Goal: Complete application form: Complete application form

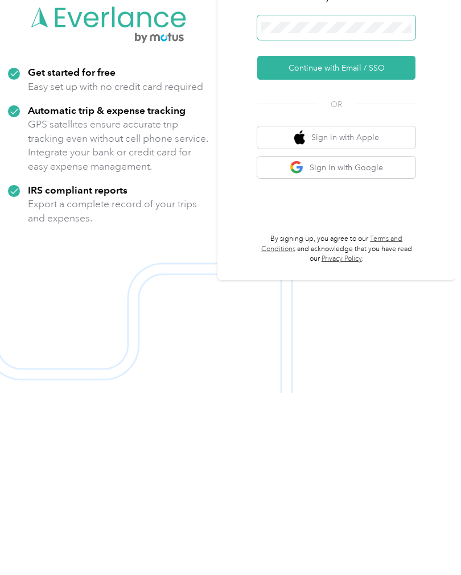
scroll to position [23, 0]
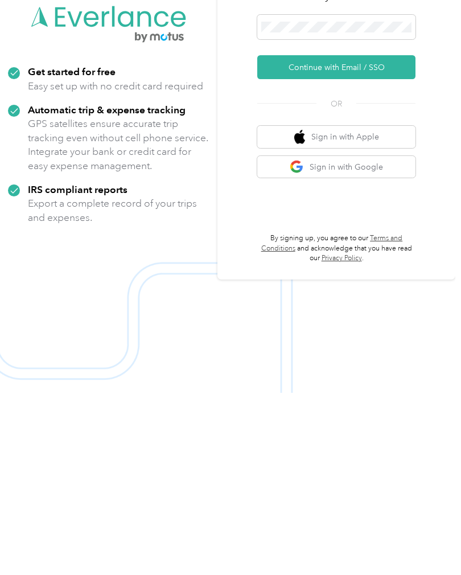
click at [353, 237] on button "Continue with Email / SSO" at bounding box center [336, 249] width 158 height 24
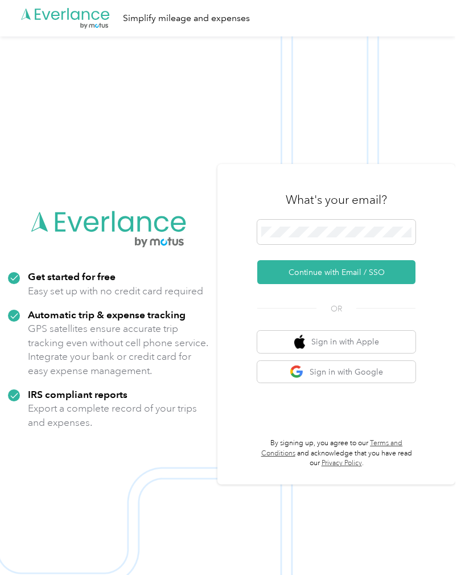
click at [355, 284] on button "Continue with Email / SSO" at bounding box center [336, 272] width 158 height 24
click at [365, 284] on button "Continue with Email / SSO" at bounding box center [336, 272] width 158 height 24
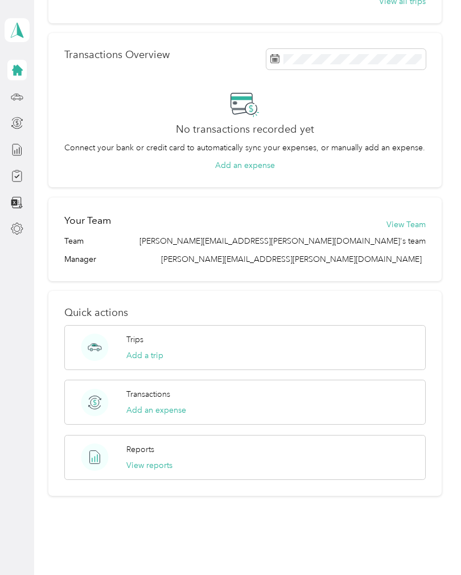
scroll to position [260, 0]
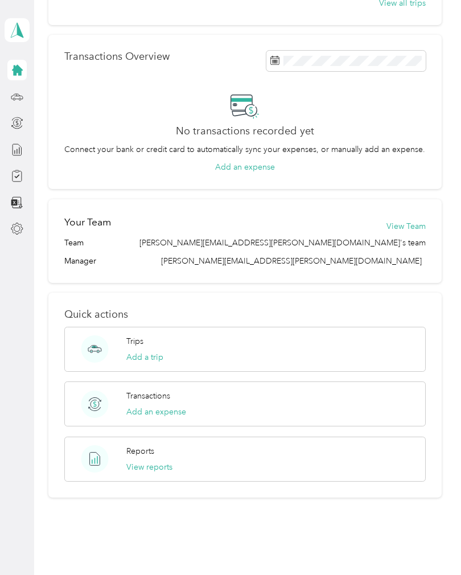
click at [162, 467] on button "View reports" at bounding box center [149, 467] width 46 height 12
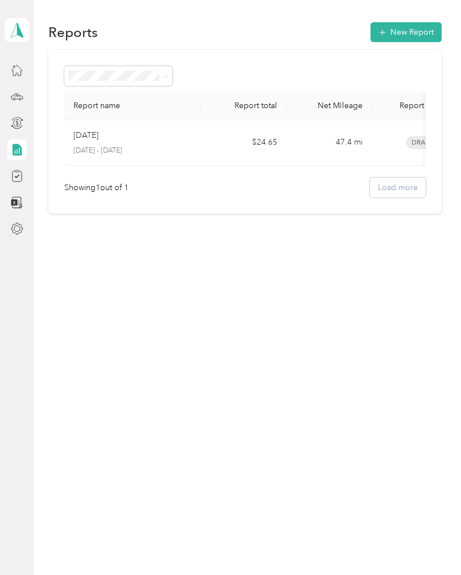
click at [226, 294] on div "Reports New Report Report name Report total Net Mileage Report status Descripti…" at bounding box center [244, 287] width 421 height 575
click at [52, 88] on div "Trips 10" at bounding box center [54, 97] width 53 height 28
click at [58, 92] on span "10" at bounding box center [65, 97] width 16 height 10
click at [21, 93] on icon at bounding box center [17, 97] width 13 height 13
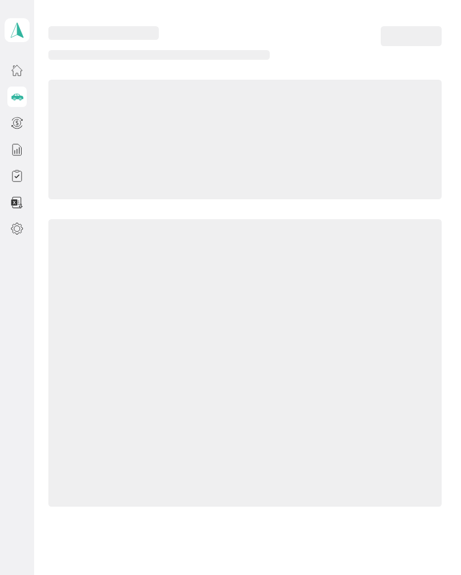
click at [58, 93] on span "10" at bounding box center [65, 97] width 16 height 10
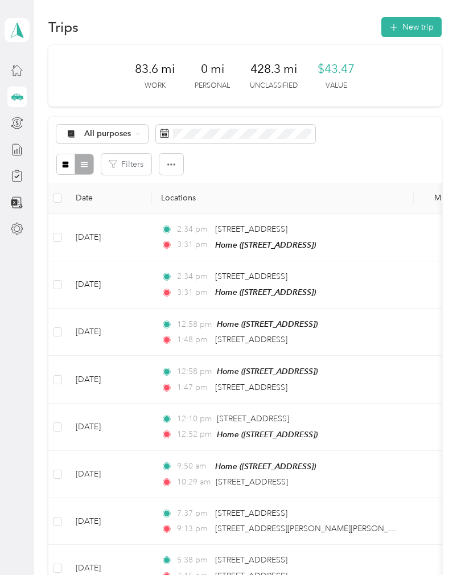
scroll to position [5, 0]
click at [48, 68] on div "Home" at bounding box center [47, 70] width 38 height 28
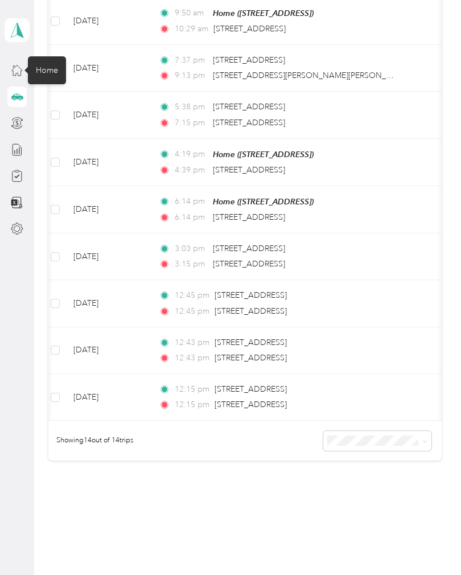
scroll to position [457, 0]
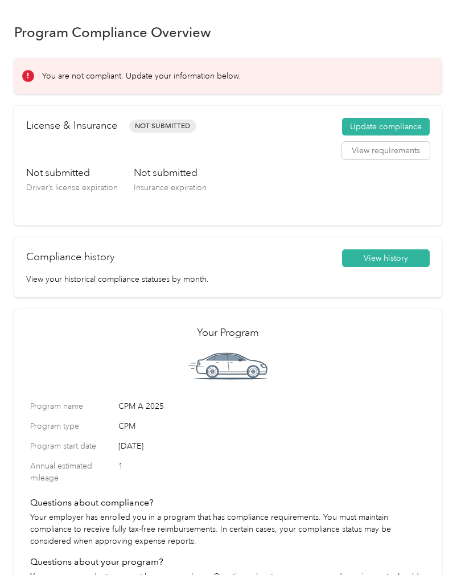
click at [395, 125] on button "Update compliance" at bounding box center [386, 127] width 88 height 18
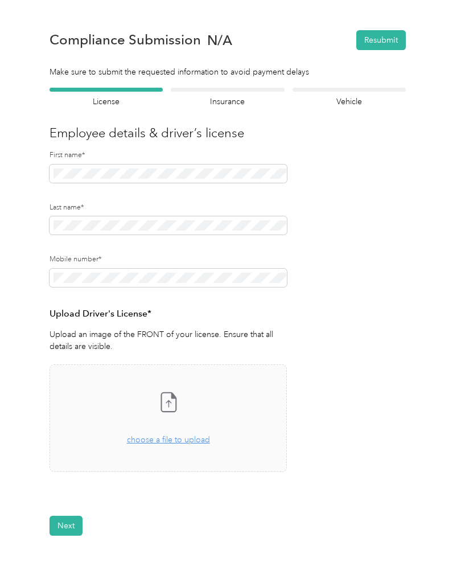
click at [183, 391] on div "Take a photo or choose a photo from your library Drag and drop your file here, …" at bounding box center [168, 418] width 218 height 88
click at [264, 501] on button "View" at bounding box center [257, 505] width 18 height 8
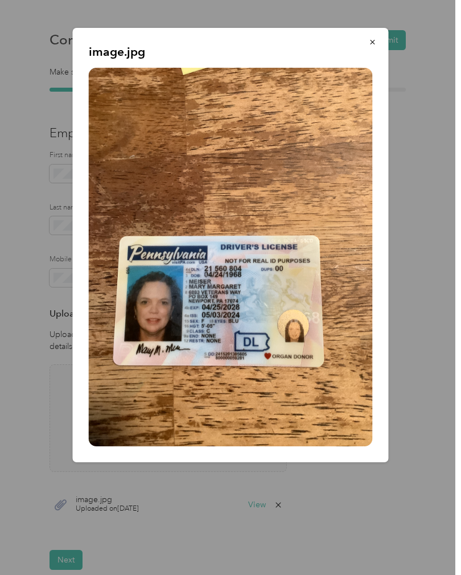
click at [437, 334] on div "image.jpg" at bounding box center [389, 247] width 316 height 438
click at [378, 39] on button "button" at bounding box center [373, 42] width 24 height 20
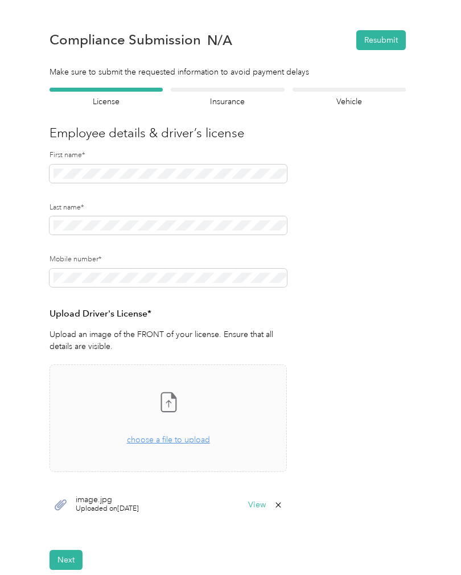
click at [67, 565] on button "Next" at bounding box center [66, 560] width 33 height 20
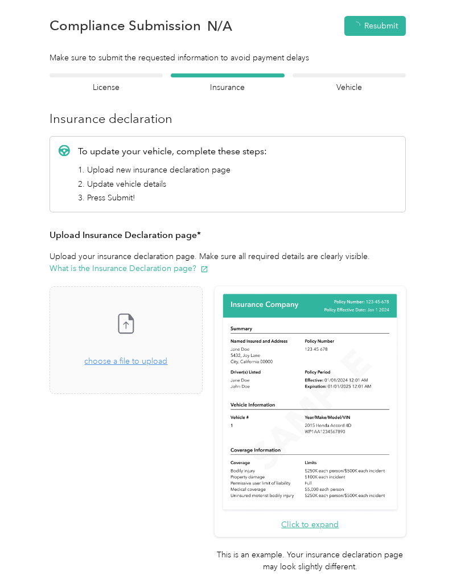
scroll to position [14, 0]
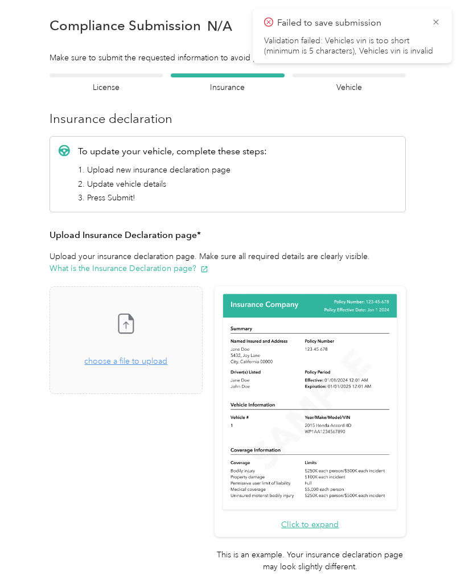
click at [129, 323] on icon at bounding box center [126, 325] width 5 height 7
click at [182, 423] on button "View" at bounding box center [173, 427] width 18 height 8
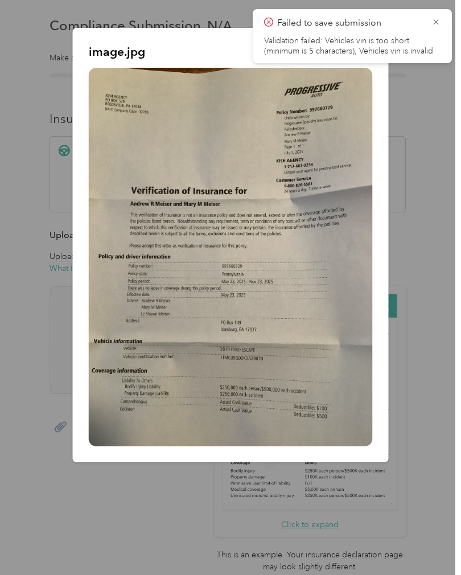
click at [432, 18] on icon at bounding box center [436, 22] width 9 height 10
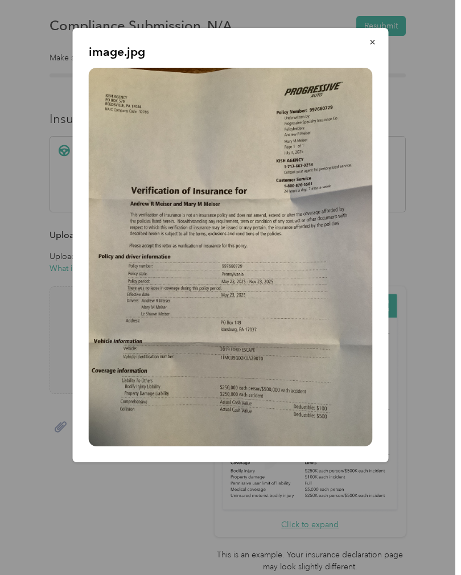
click at [370, 42] on icon "button" at bounding box center [373, 42] width 8 height 8
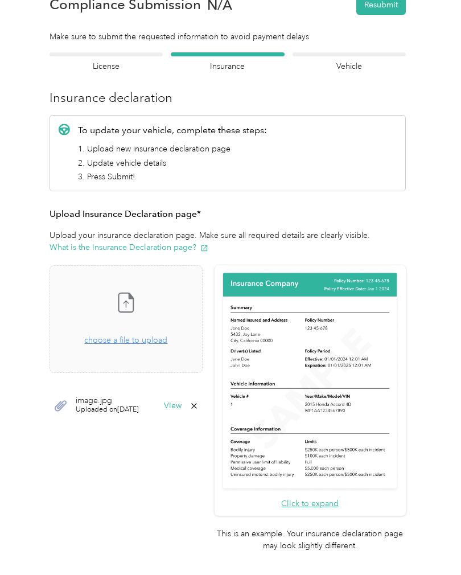
scroll to position [35, 0]
click at [137, 304] on icon at bounding box center [125, 302] width 23 height 23
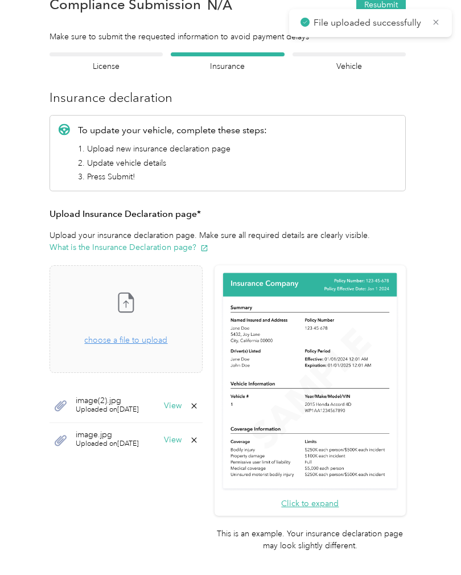
click at [182, 437] on button "View" at bounding box center [173, 440] width 18 height 8
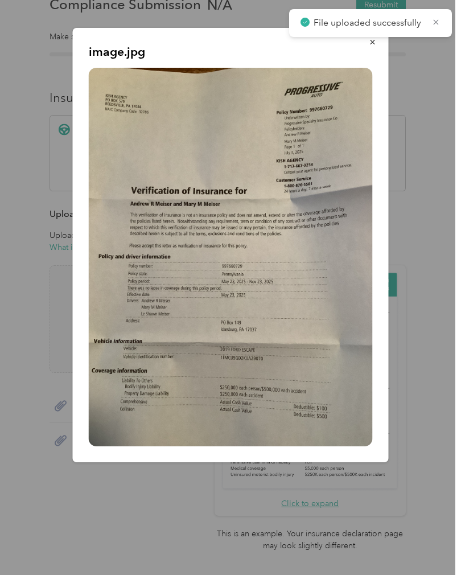
click at [440, 18] on icon at bounding box center [436, 22] width 9 height 10
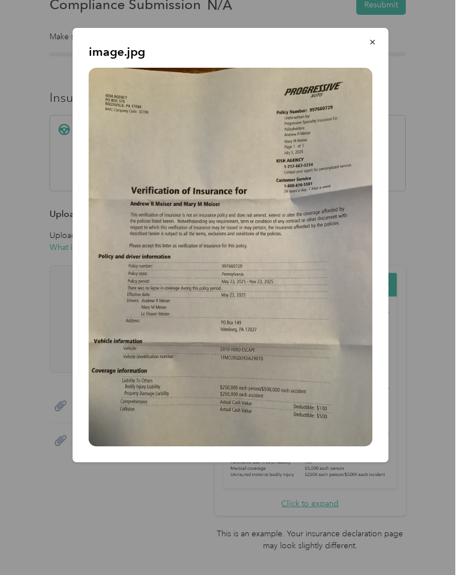
click at [379, 39] on button "button" at bounding box center [373, 42] width 24 height 20
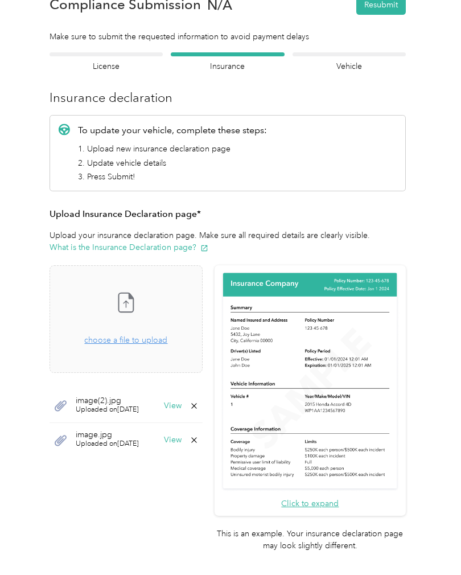
click at [115, 575] on button "Next" at bounding box center [105, 586] width 33 height 20
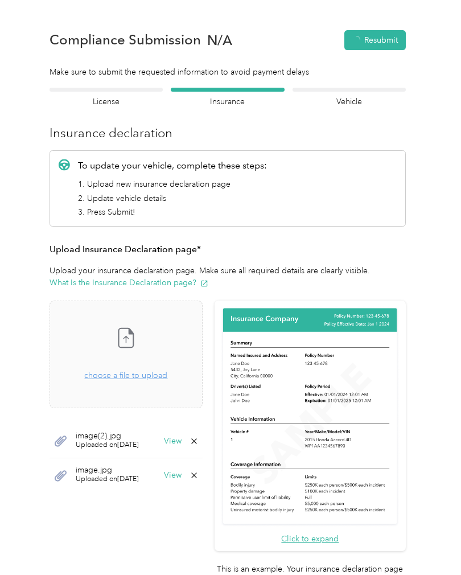
scroll to position [1, 0]
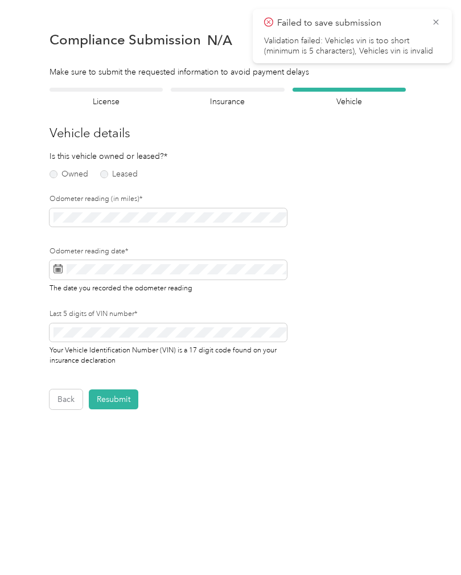
click at [55, 177] on label "Owned" at bounding box center [69, 174] width 39 height 8
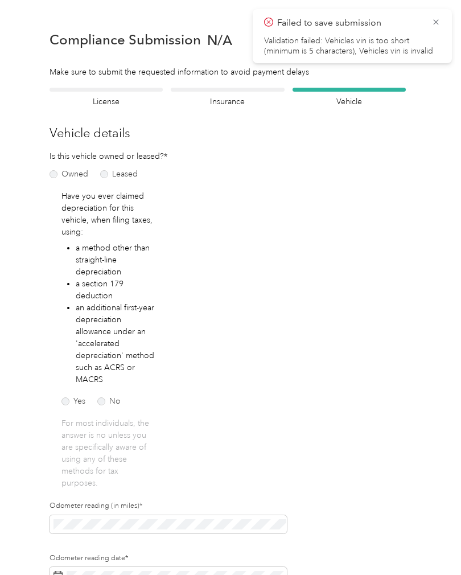
click at [438, 14] on div "Failed to save submission Validation failed: Vehicles vin is too short (minimum…" at bounding box center [352, 36] width 199 height 54
click at [437, 18] on icon at bounding box center [436, 22] width 9 height 10
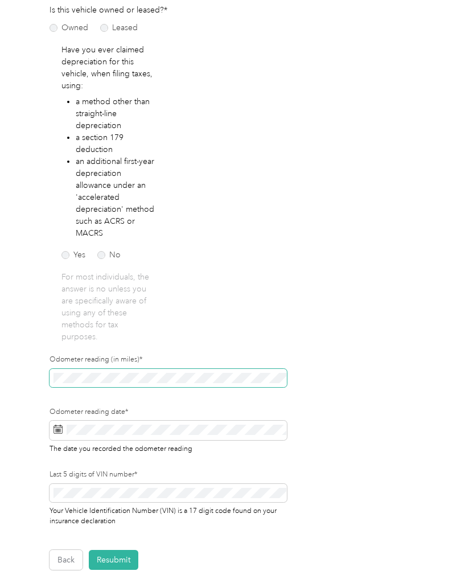
scroll to position [19, 0]
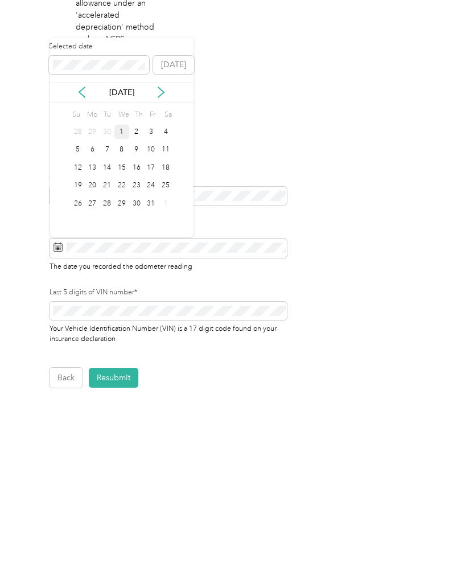
click at [118, 307] on div "1" at bounding box center [121, 314] width 15 height 14
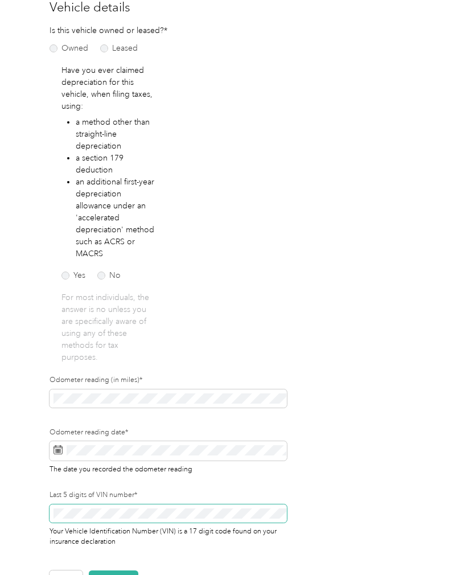
scroll to position [130, 0]
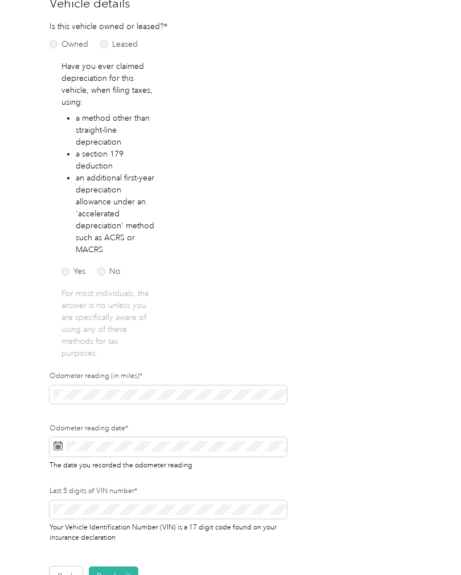
click at [108, 268] on label "No" at bounding box center [108, 272] width 23 height 8
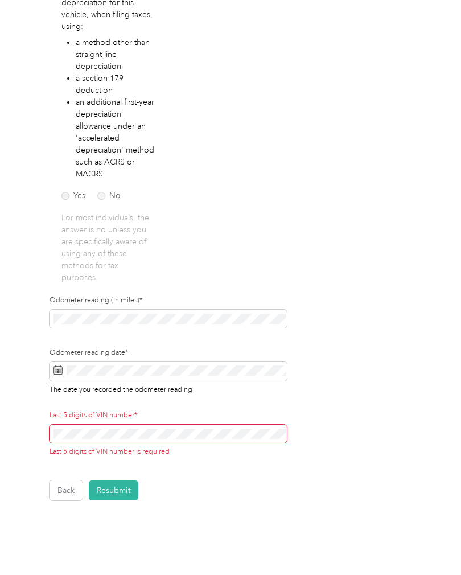
scroll to position [208, 0]
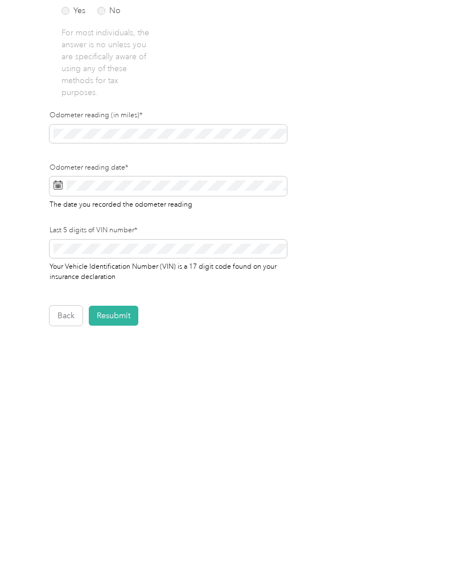
click at [121, 488] on button "Resubmit" at bounding box center [114, 498] width 50 height 20
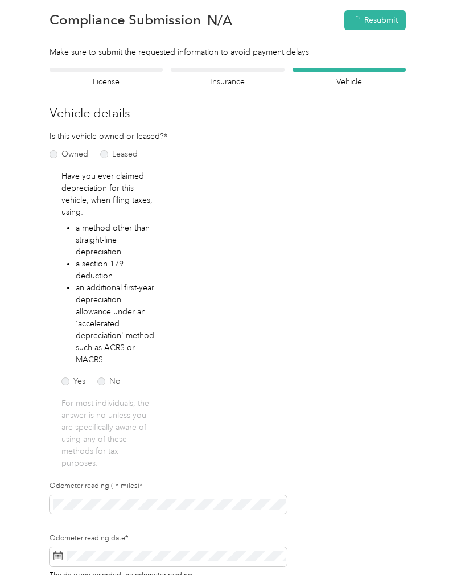
scroll to position [14, 0]
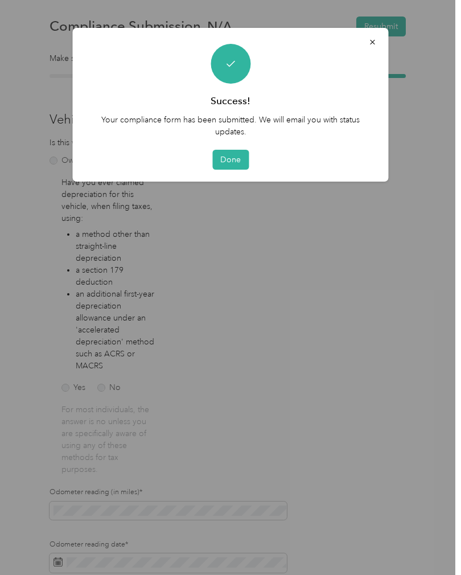
click at [232, 155] on button "Done" at bounding box center [230, 160] width 36 height 20
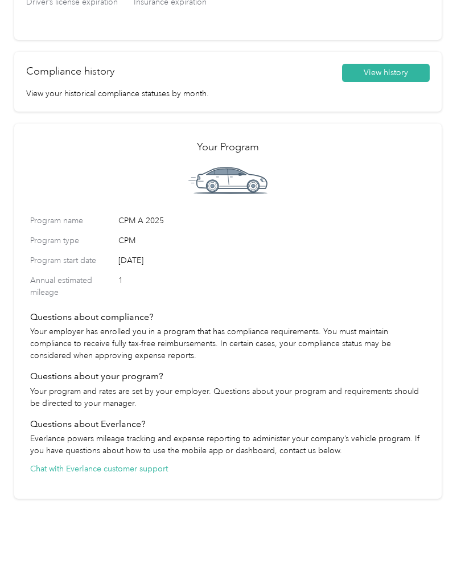
scroll to position [40, 0]
